Goal: Register for event/course

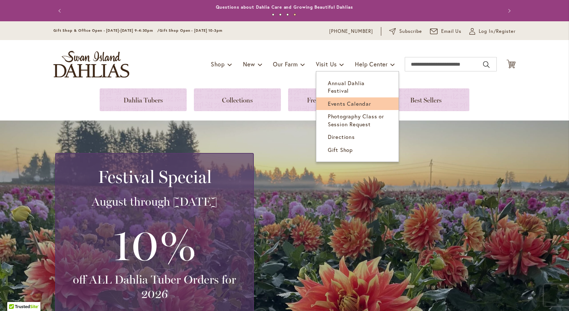
click at [347, 98] on link "Events Calendar" at bounding box center [357, 104] width 82 height 13
click at [338, 100] on span "Events Calendar" at bounding box center [349, 103] width 43 height 7
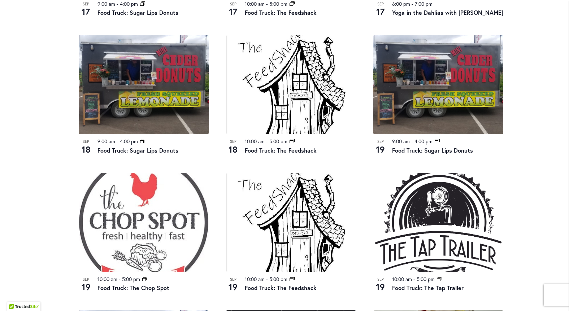
scroll to position [522, 0]
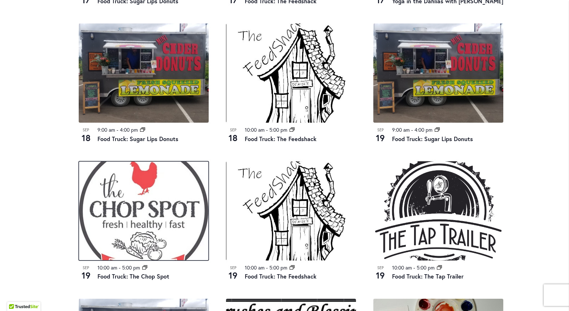
click at [174, 210] on img at bounding box center [144, 210] width 130 height 99
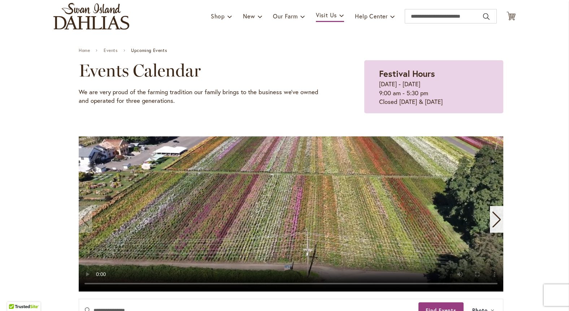
scroll to position [61, 0]
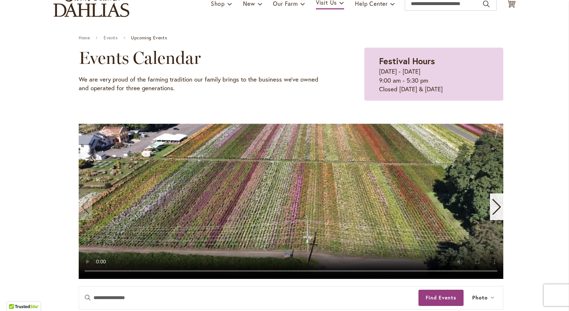
click at [496, 201] on icon "Next slide" at bounding box center [497, 207] width 10 height 16
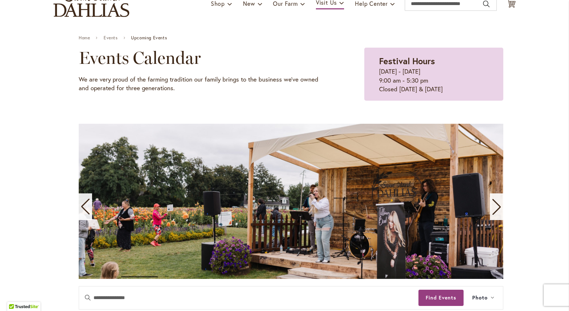
click at [496, 201] on icon "Next slide" at bounding box center [497, 207] width 10 height 16
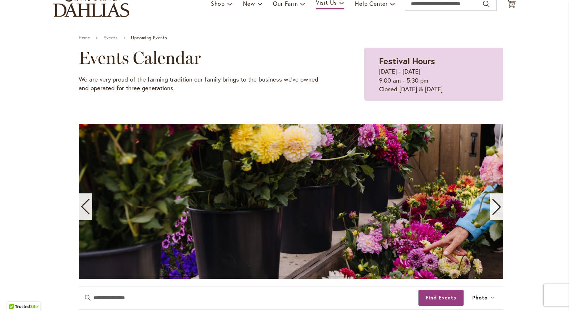
click at [496, 201] on icon "Next slide" at bounding box center [497, 207] width 10 height 16
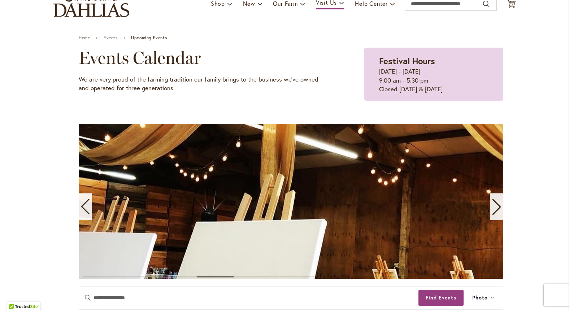
click at [496, 201] on icon "Next slide" at bounding box center [497, 207] width 10 height 16
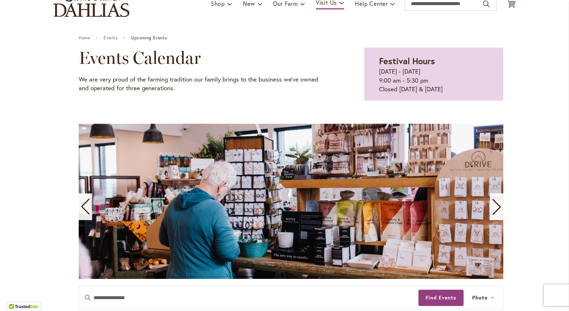
click at [496, 201] on icon "Next slide" at bounding box center [497, 207] width 10 height 16
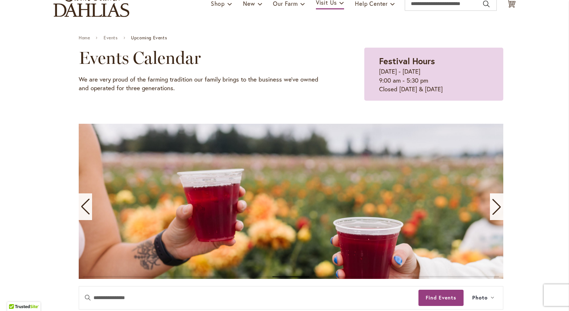
click at [496, 201] on icon "Next slide" at bounding box center [497, 207] width 10 height 16
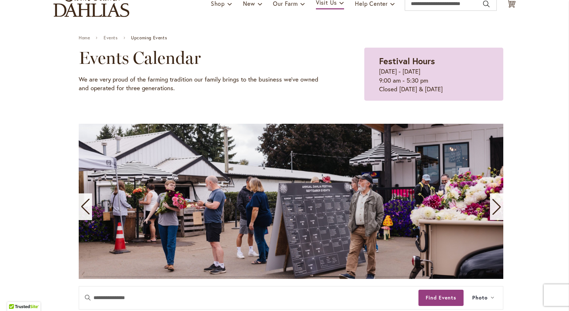
click at [88, 207] on div "Previous slide" at bounding box center [85, 207] width 13 height 27
